Goal: Task Accomplishment & Management: Manage account settings

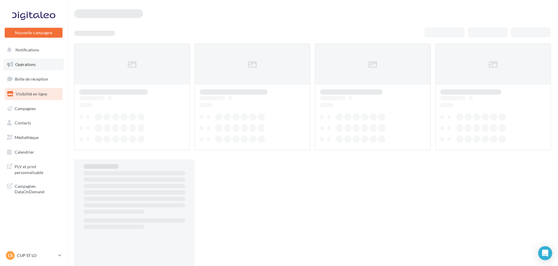
click at [34, 65] on span "Opérations" at bounding box center [25, 64] width 20 height 5
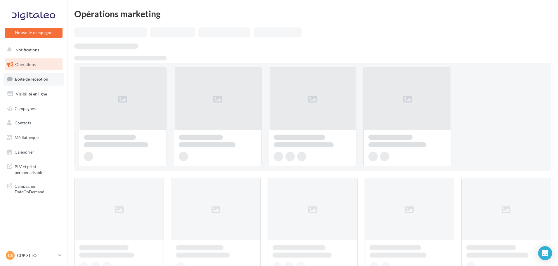
click at [34, 79] on span "Boîte de réception" at bounding box center [31, 79] width 33 height 5
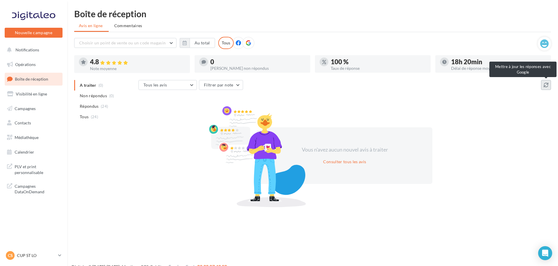
click at [546, 83] on icon at bounding box center [546, 85] width 5 height 5
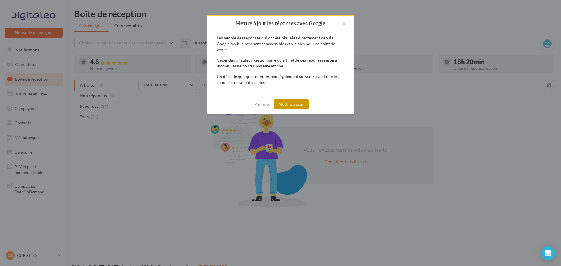
click at [291, 105] on button "Mettre à jour" at bounding box center [291, 104] width 35 height 10
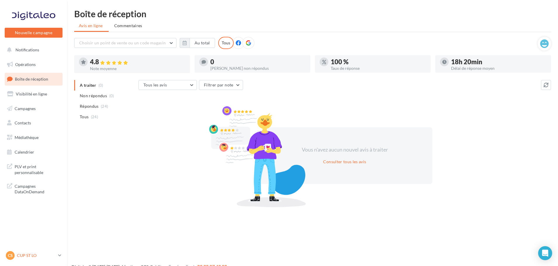
click at [30, 255] on p "CUP ST LO" at bounding box center [36, 256] width 39 height 6
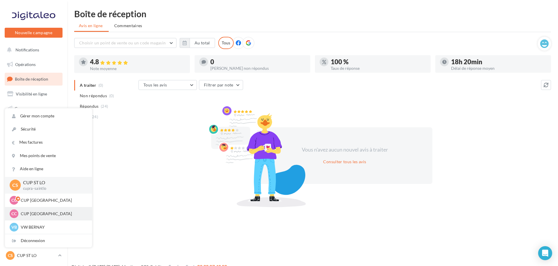
click at [41, 213] on p "CUP CHERBOURG" at bounding box center [53, 214] width 64 height 6
